Goal: Information Seeking & Learning: Learn about a topic

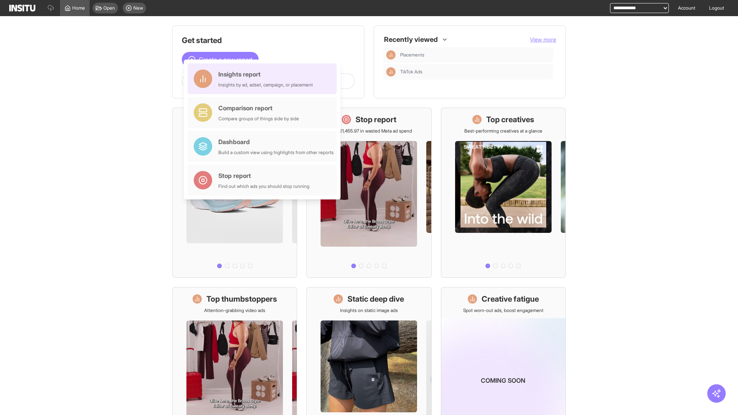
click at [264, 79] on div "Insights report Insights by ad, adset, campaign, or placement" at bounding box center [265, 79] width 95 height 18
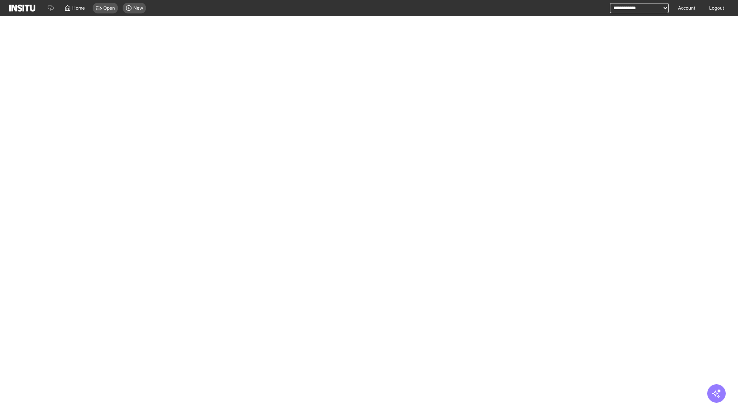
select select "**"
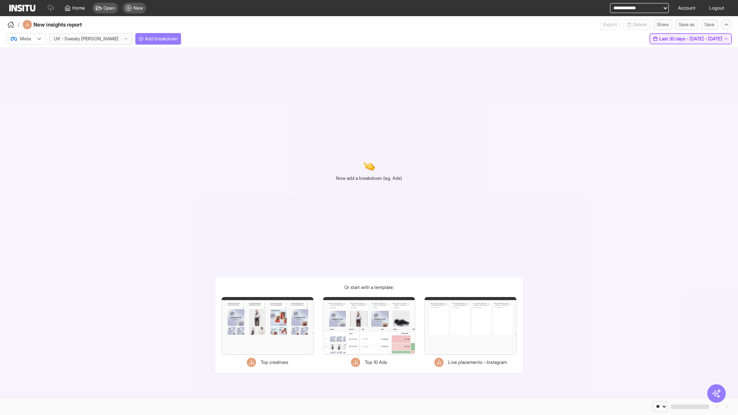
click at [675, 39] on span "Last 30 days - [DATE] - [DATE]" at bounding box center [690, 39] width 63 height 6
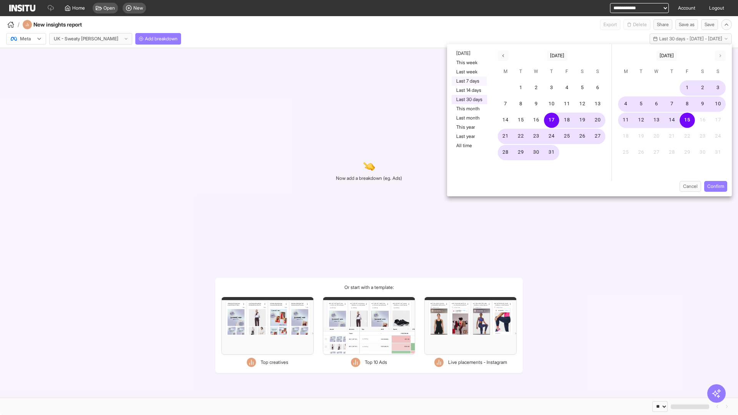
click at [468, 81] on button "Last 7 days" at bounding box center [469, 80] width 35 height 9
